Goal: Check status

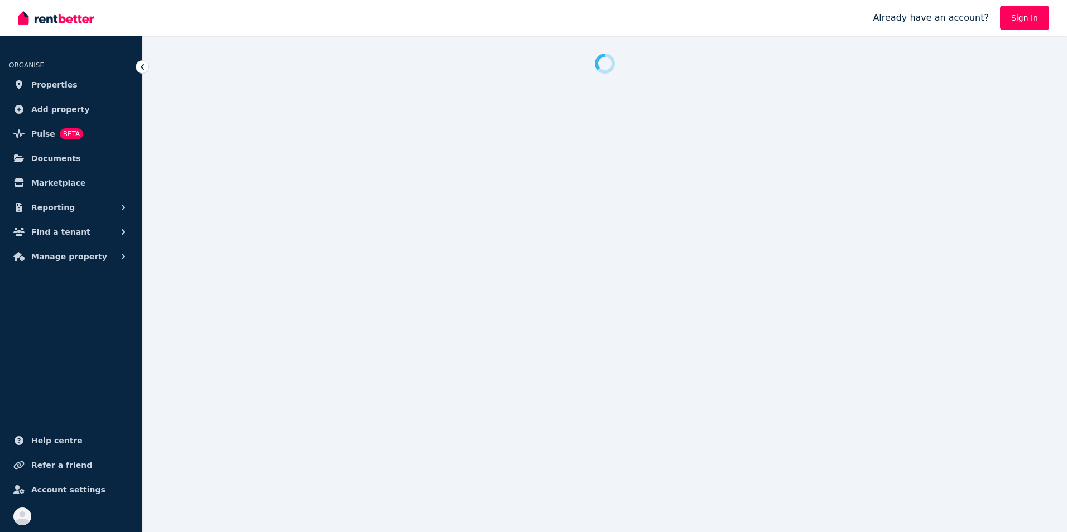
click at [1029, 13] on link "Sign In" at bounding box center [1024, 18] width 49 height 25
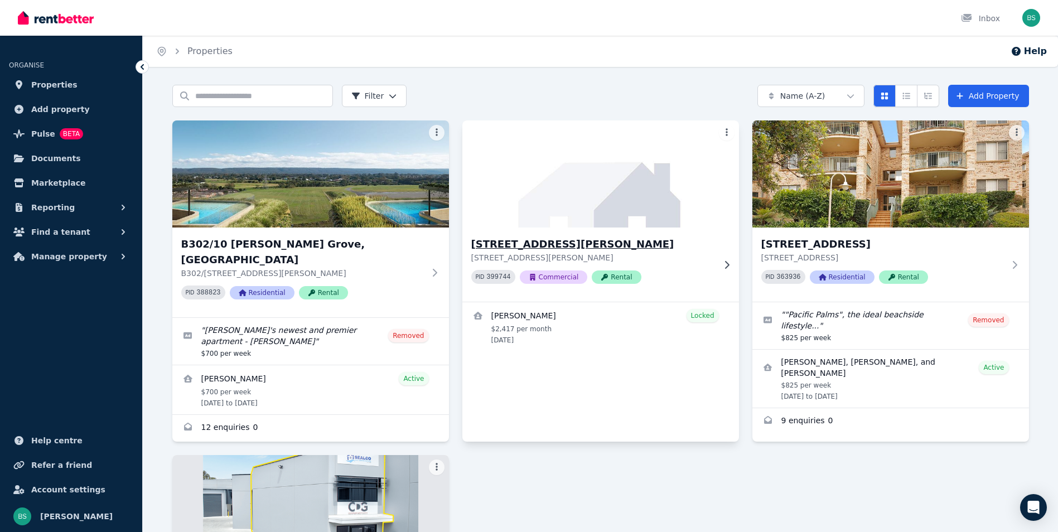
click at [610, 223] on img at bounding box center [600, 174] width 291 height 113
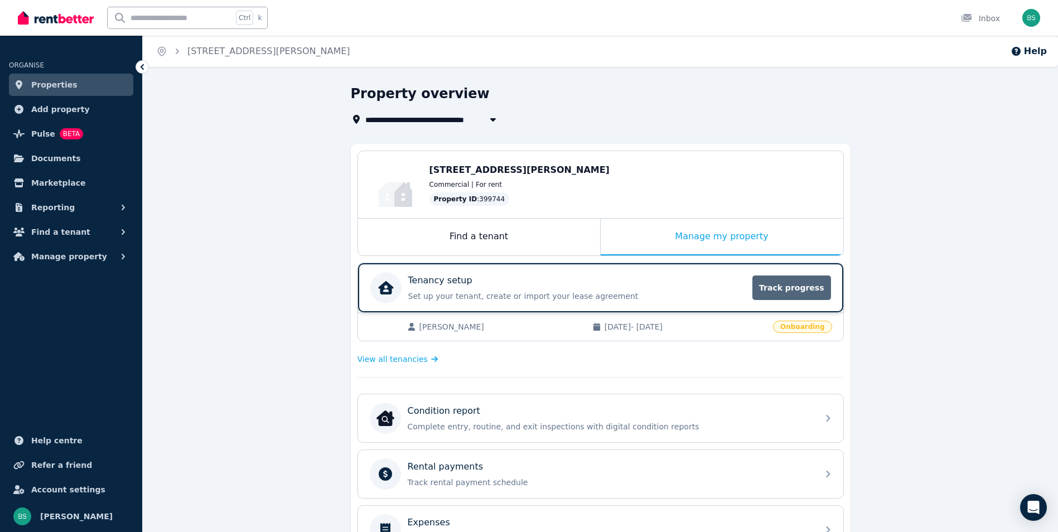
click at [789, 292] on span "Track progress" at bounding box center [792, 288] width 78 height 25
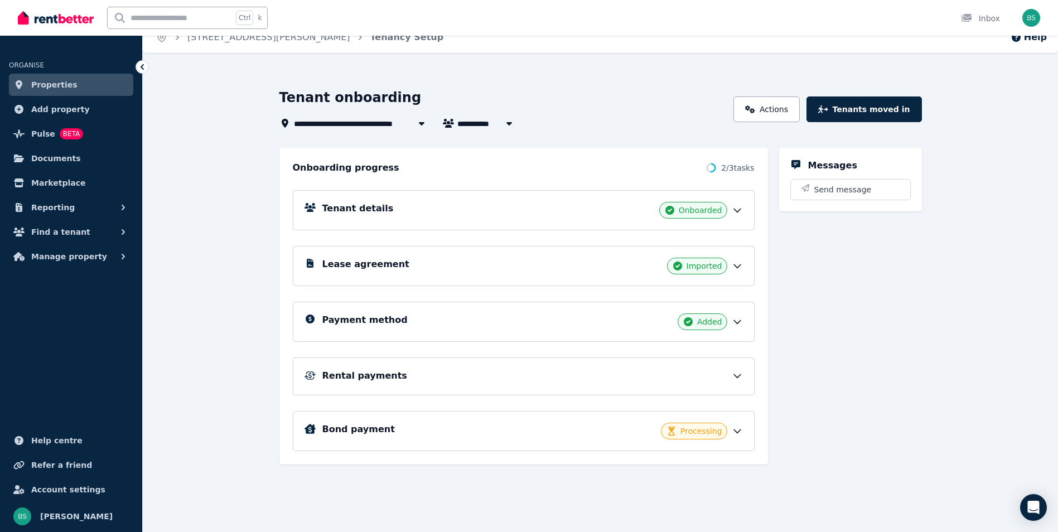
scroll to position [18, 0]
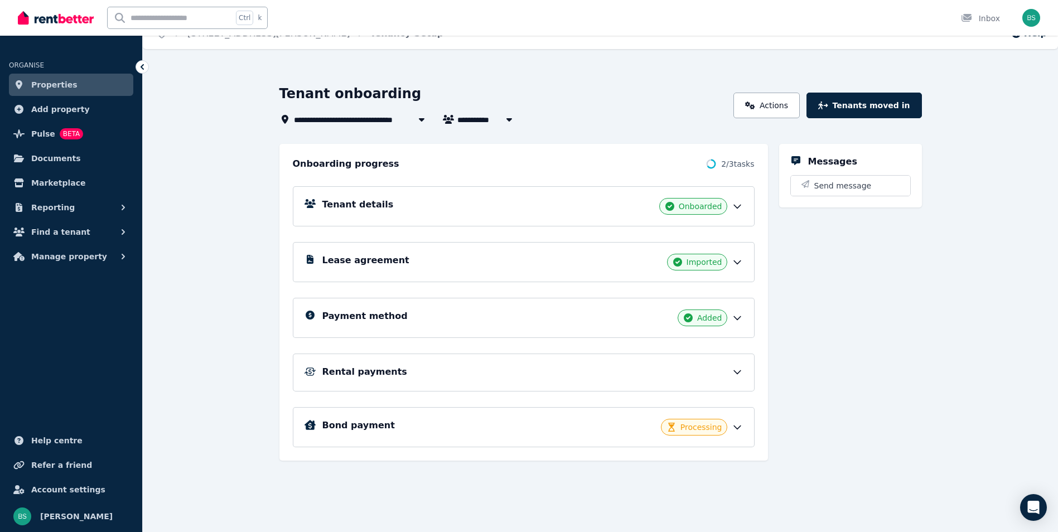
click at [511, 420] on div "Bond payment Processing" at bounding box center [532, 427] width 421 height 17
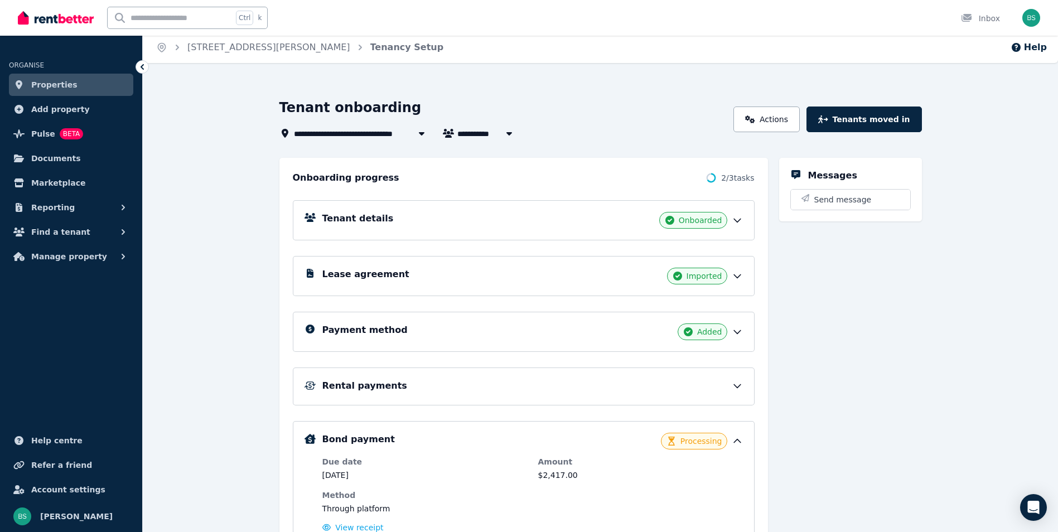
scroll to position [0, 0]
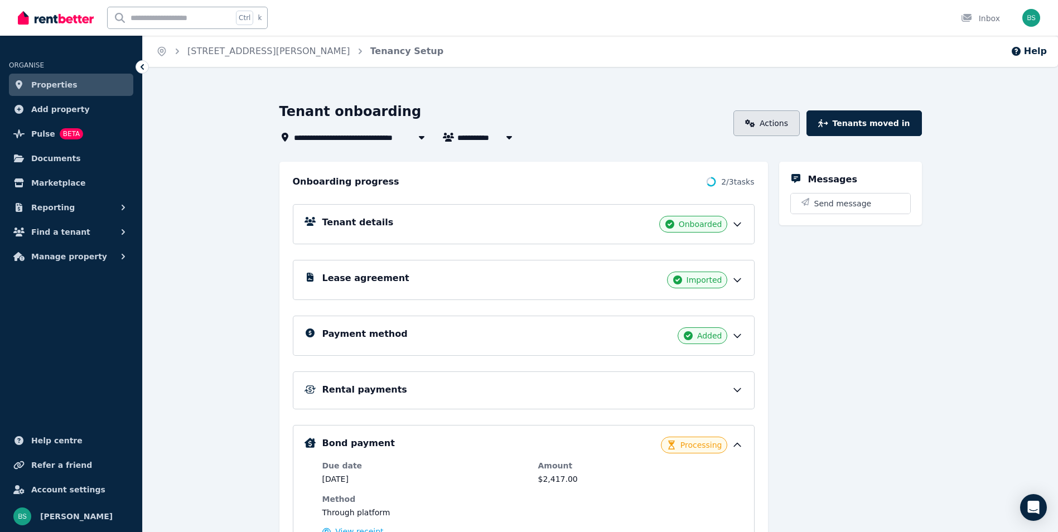
click at [774, 125] on link "Actions" at bounding box center [767, 123] width 66 height 26
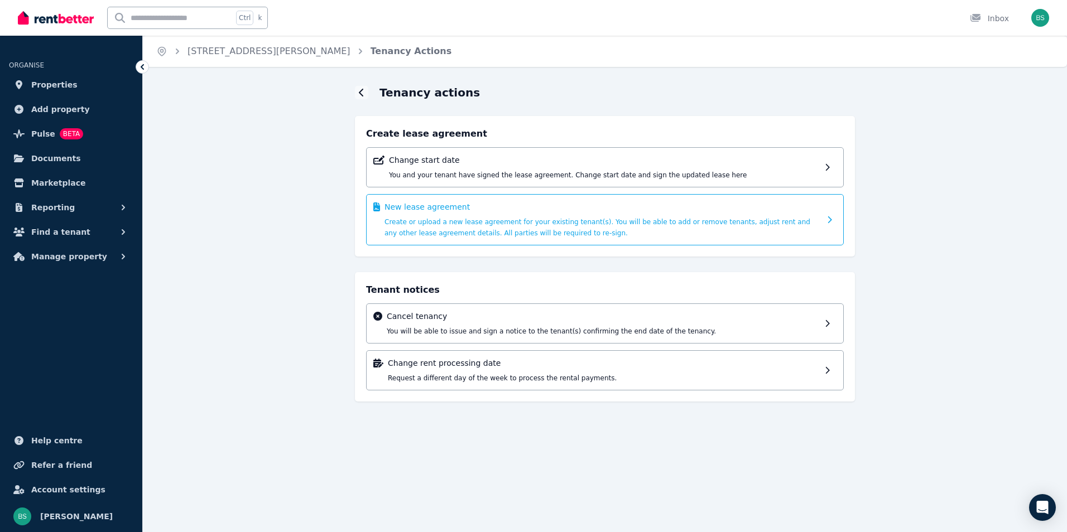
click at [538, 223] on span "Create or upload a new lease agreement for your existing tenant(s). You will be…" at bounding box center [597, 227] width 426 height 19
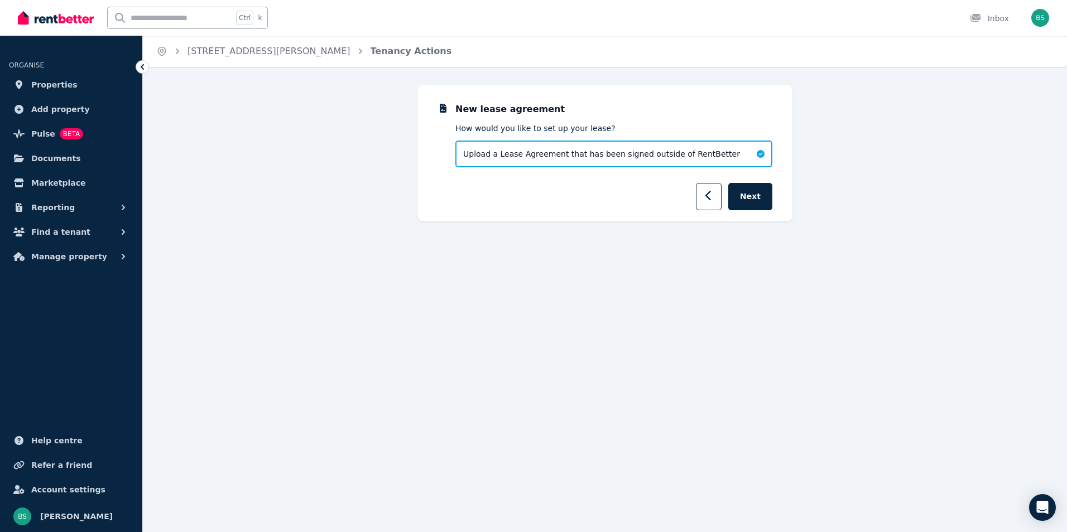
click at [692, 151] on span "Upload a Lease Agreement that has been signed outside of RentBetter" at bounding box center [601, 153] width 277 height 11
click at [711, 196] on icon "button" at bounding box center [708, 195] width 7 height 11
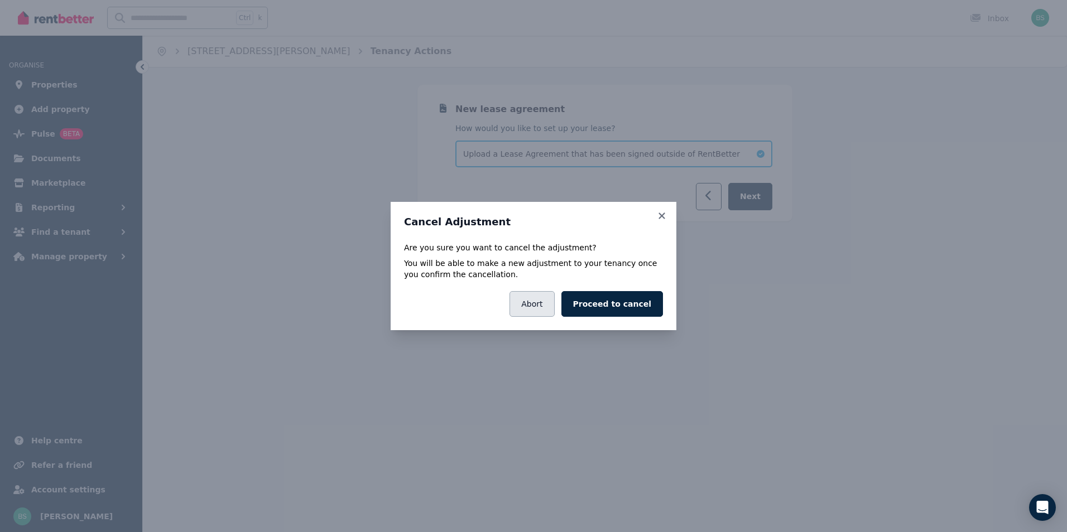
click at [531, 307] on button "Abort" at bounding box center [531, 304] width 45 height 26
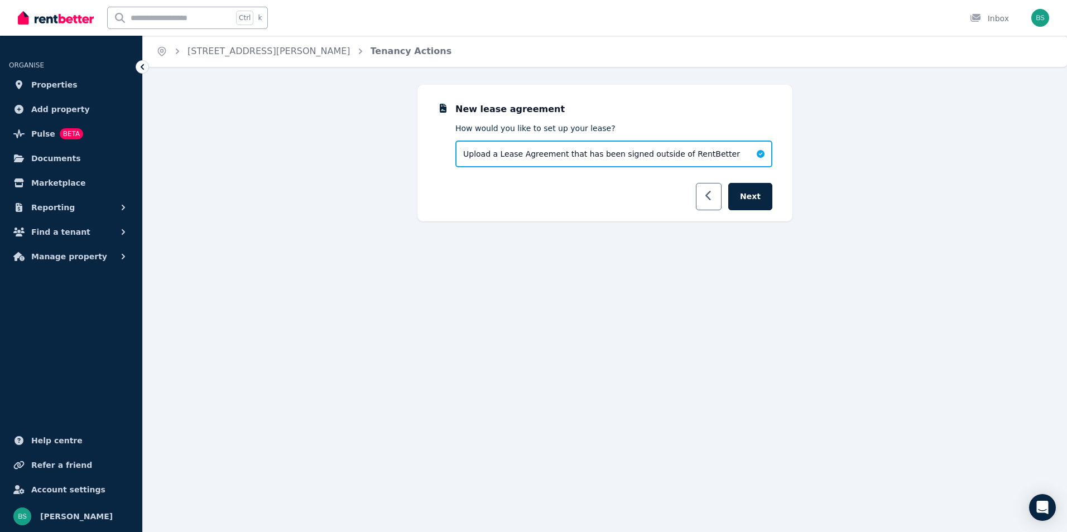
click at [719, 187] on button "button" at bounding box center [709, 196] width 26 height 27
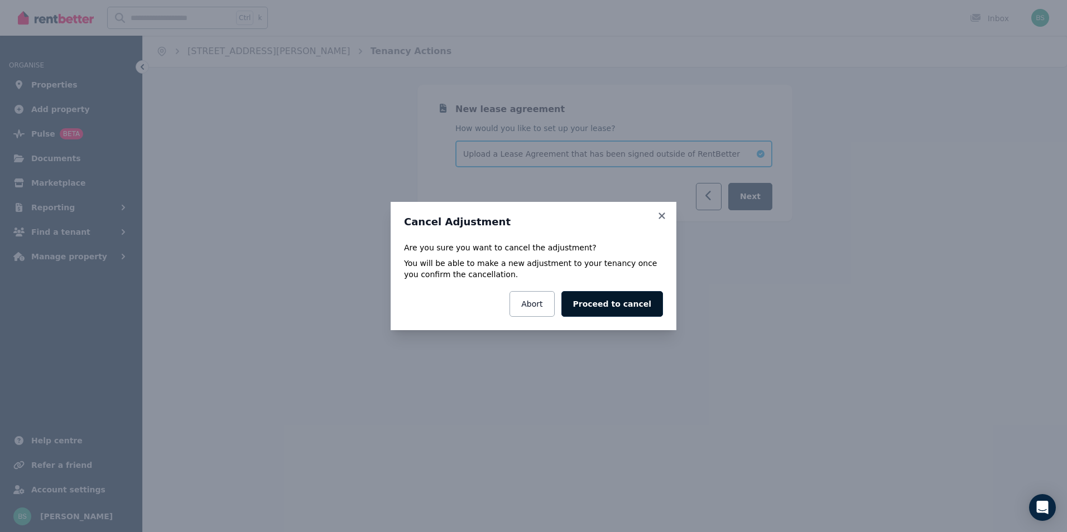
click at [630, 305] on button "Proceed to cancel" at bounding box center [612, 304] width 102 height 26
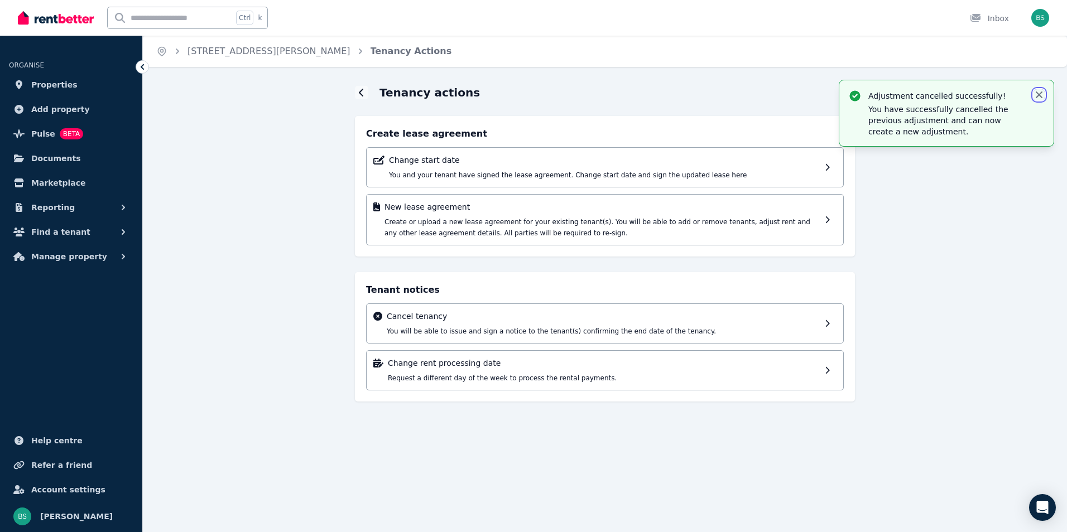
click at [1036, 94] on icon "button" at bounding box center [1038, 94] width 11 height 11
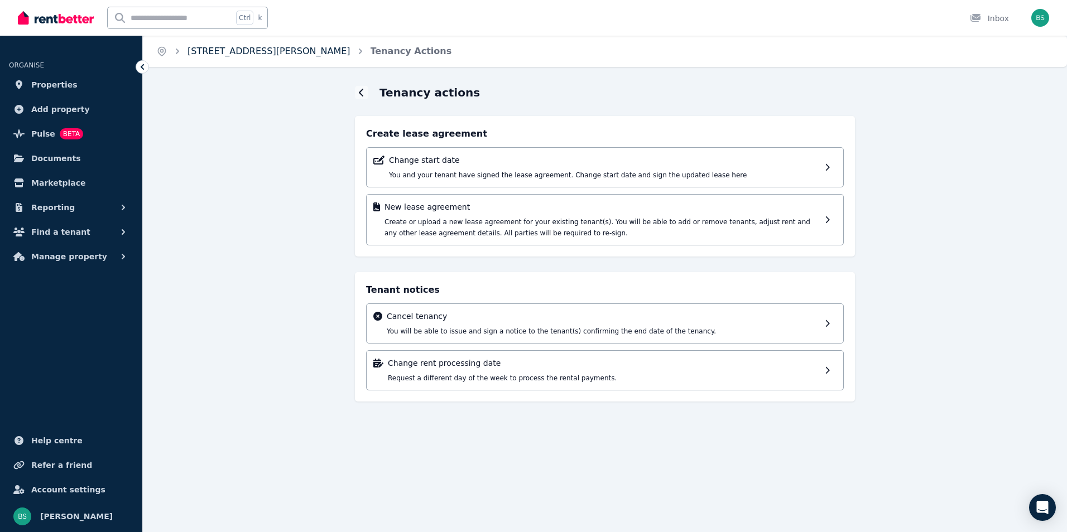
click at [303, 50] on link "[STREET_ADDRESS][PERSON_NAME]" at bounding box center [268, 51] width 163 height 11
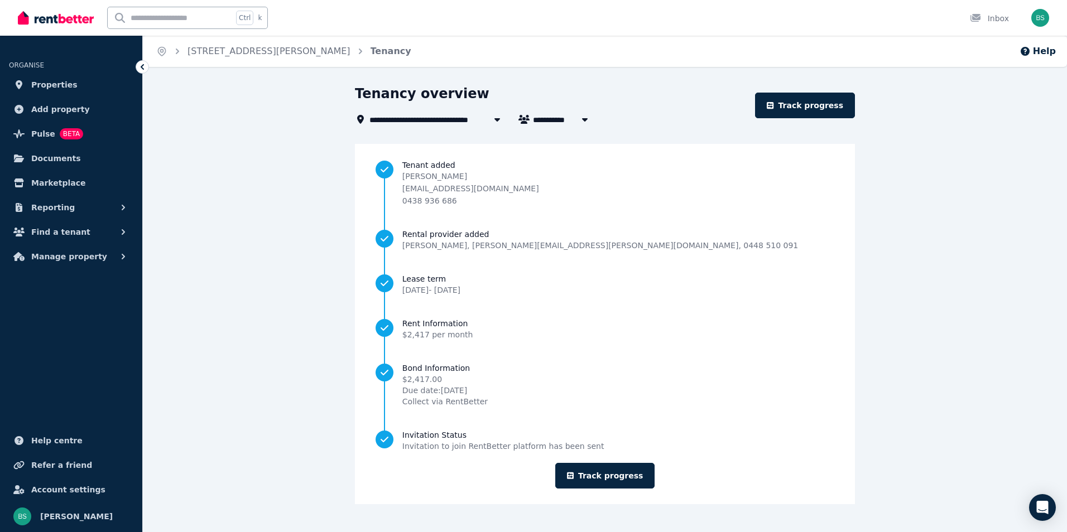
click at [298, 40] on ol "Home [STREET_ADDRESS][PERSON_NAME]" at bounding box center [284, 51] width 282 height 31
click at [297, 46] on link "[STREET_ADDRESS][PERSON_NAME]" at bounding box center [268, 51] width 163 height 11
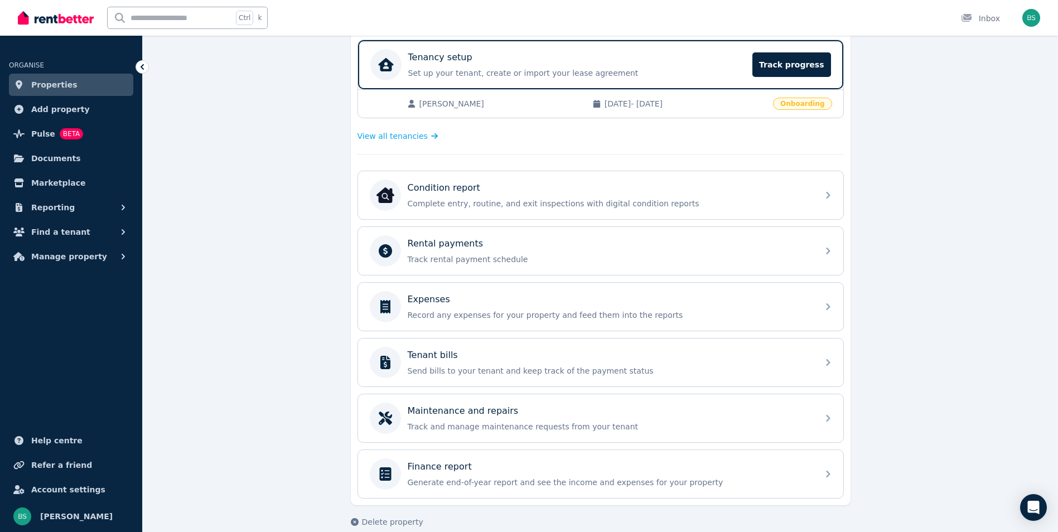
scroll to position [239, 0]
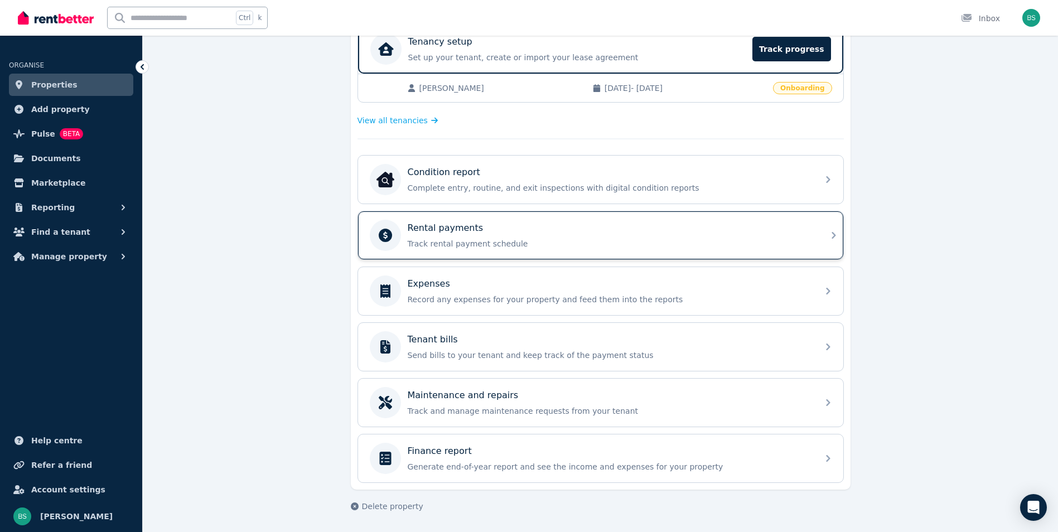
click at [423, 240] on p "Track rental payment schedule" at bounding box center [610, 243] width 404 height 11
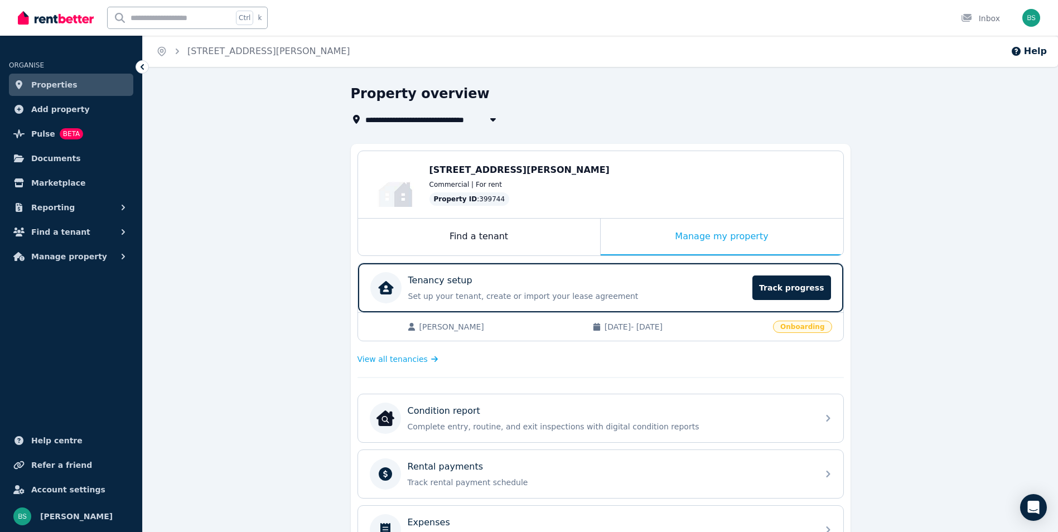
click at [762, 324] on span "[DATE] - [DATE]" at bounding box center [686, 326] width 162 height 11
click at [794, 293] on span "Track progress" at bounding box center [792, 288] width 78 height 25
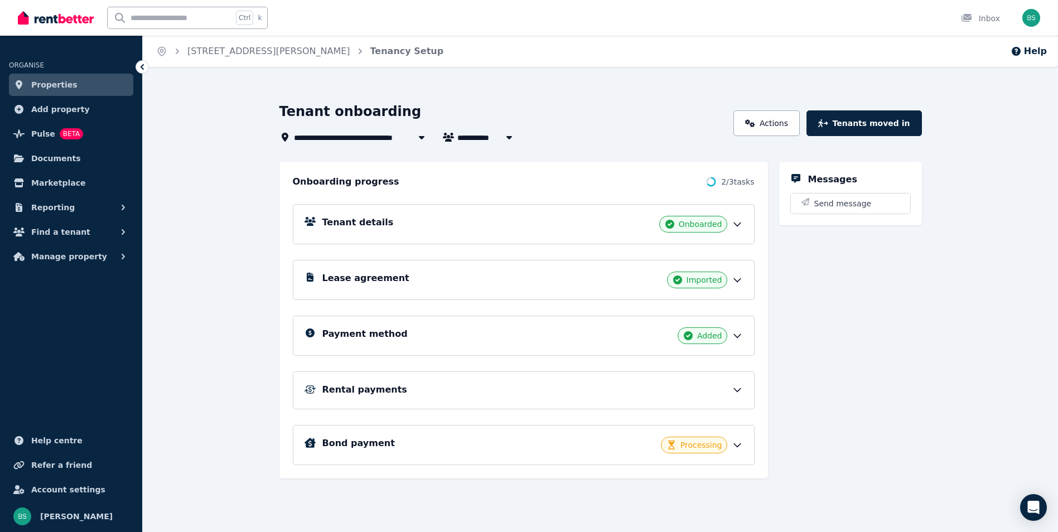
scroll to position [18, 0]
